Goal: Navigation & Orientation: Find specific page/section

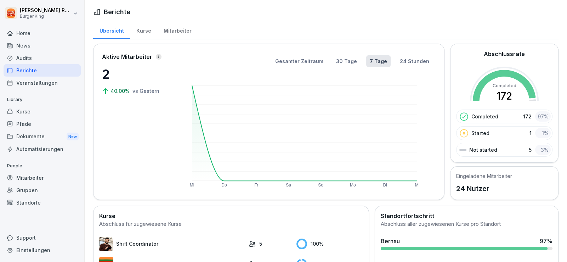
click at [27, 44] on div "News" at bounding box center [42, 45] width 77 height 12
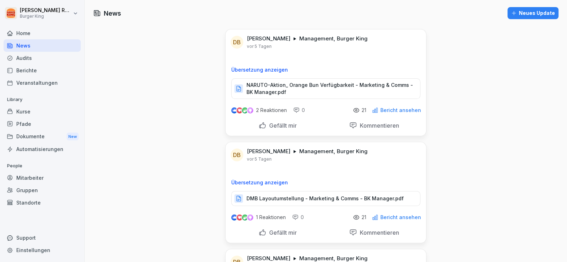
click at [30, 73] on div "Berichte" at bounding box center [42, 70] width 77 height 12
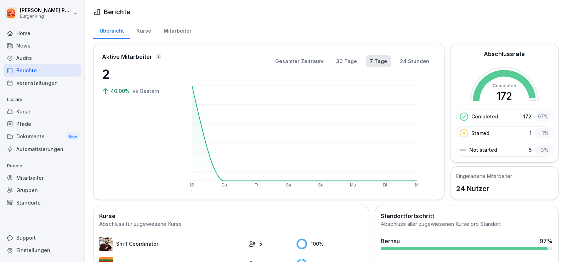
click at [171, 30] on div "Mitarbeiter" at bounding box center [177, 30] width 40 height 18
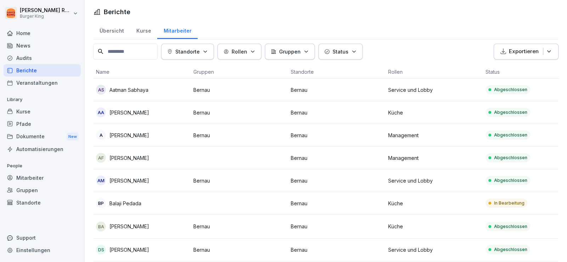
click at [126, 203] on p "Balaji Pedada" at bounding box center [125, 202] width 32 height 7
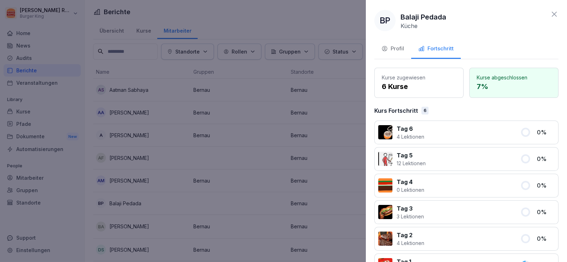
scroll to position [70, 0]
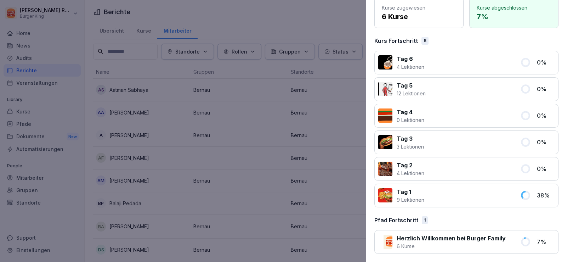
click at [252, 16] on div at bounding box center [283, 131] width 567 height 262
